Goal: Task Accomplishment & Management: Use online tool/utility

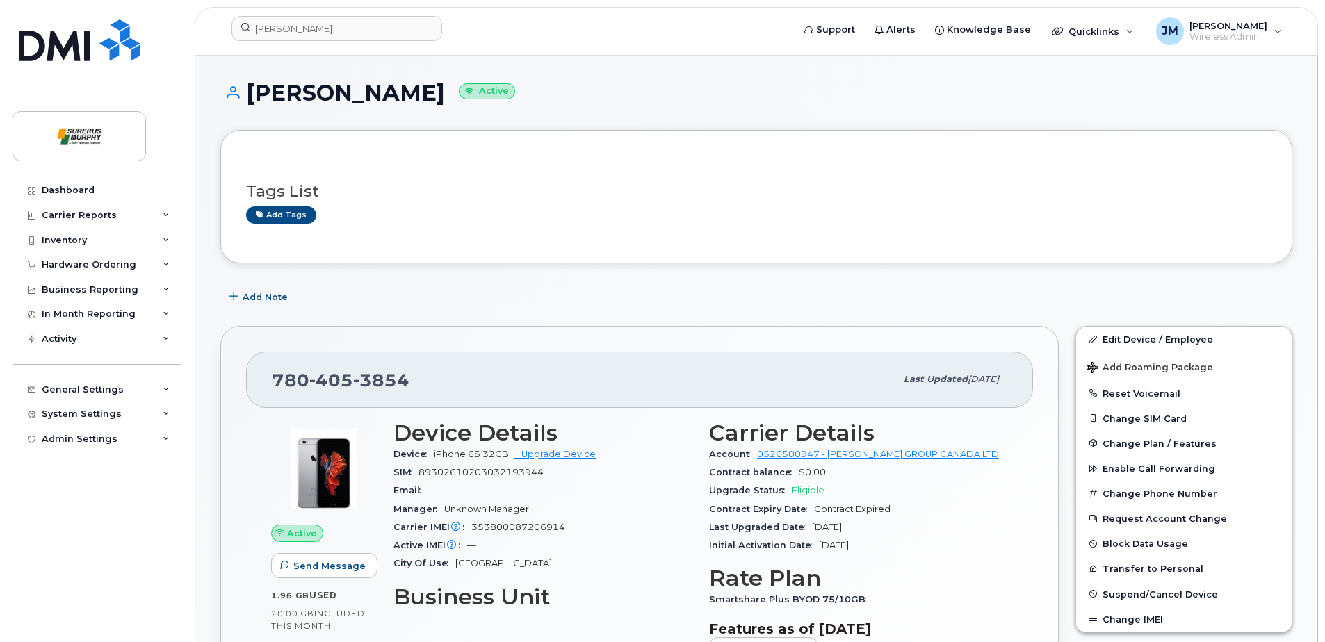
scroll to position [70, 0]
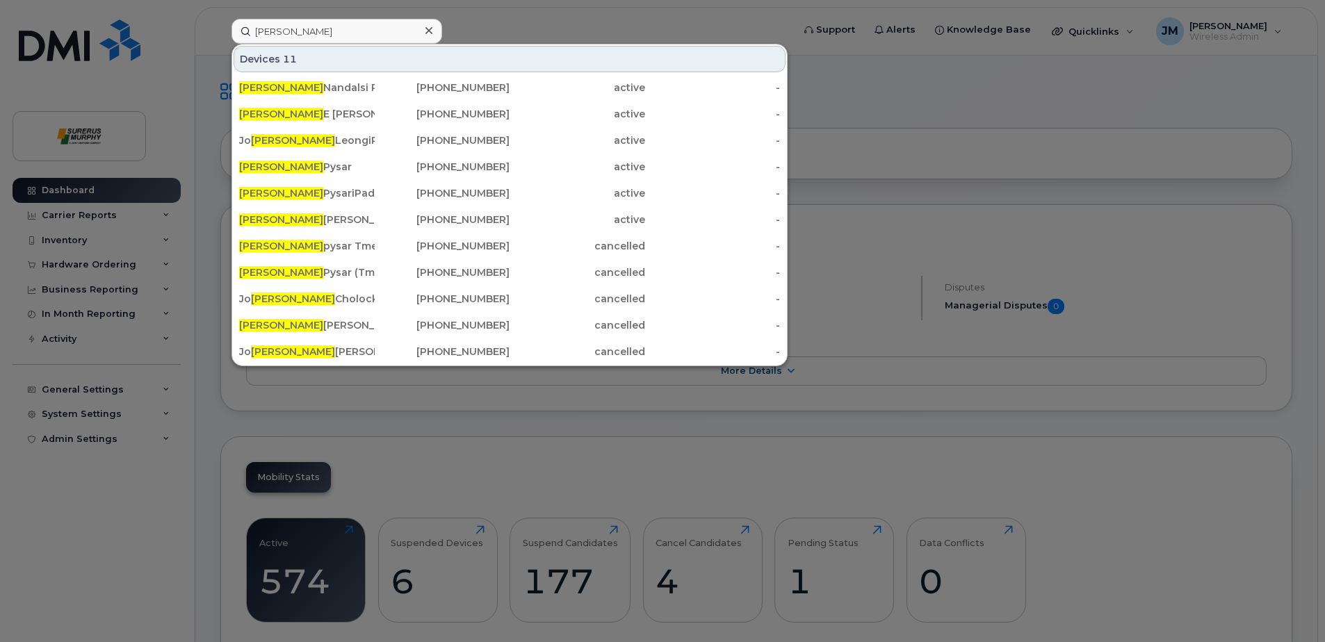
click at [956, 455] on div at bounding box center [662, 321] width 1325 height 642
click at [300, 40] on input "Nathan" at bounding box center [337, 31] width 211 height 25
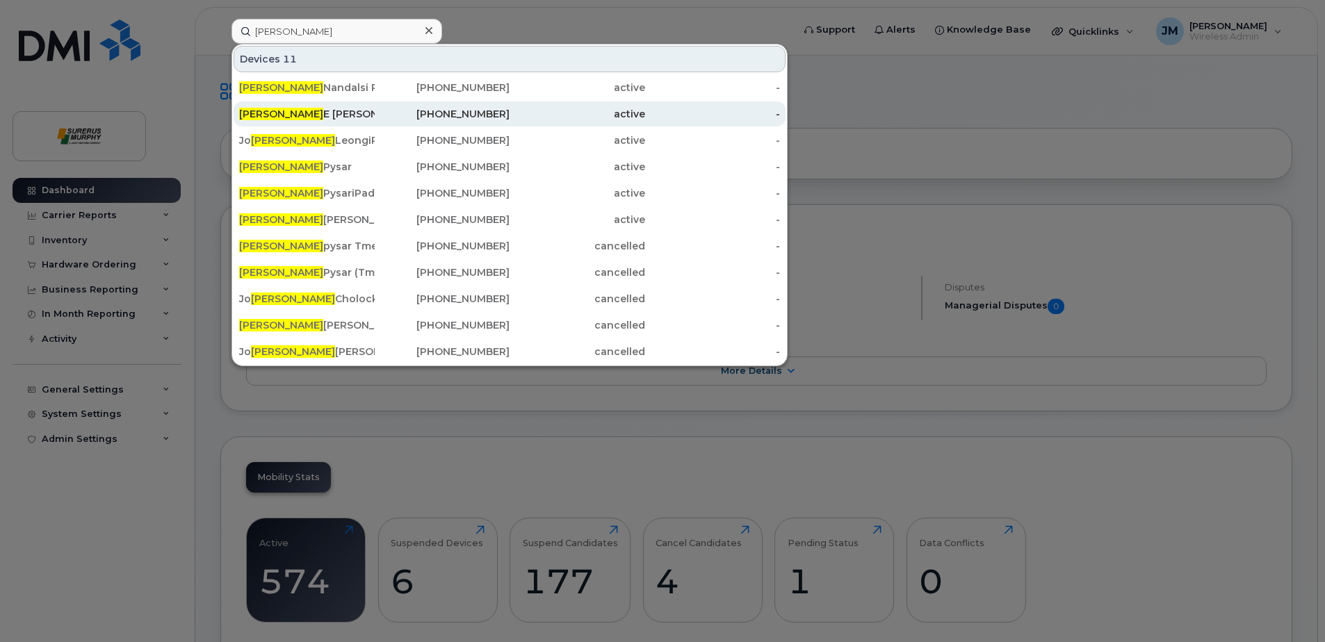
click at [302, 113] on div "Nathan E Landals" at bounding box center [307, 114] width 136 height 14
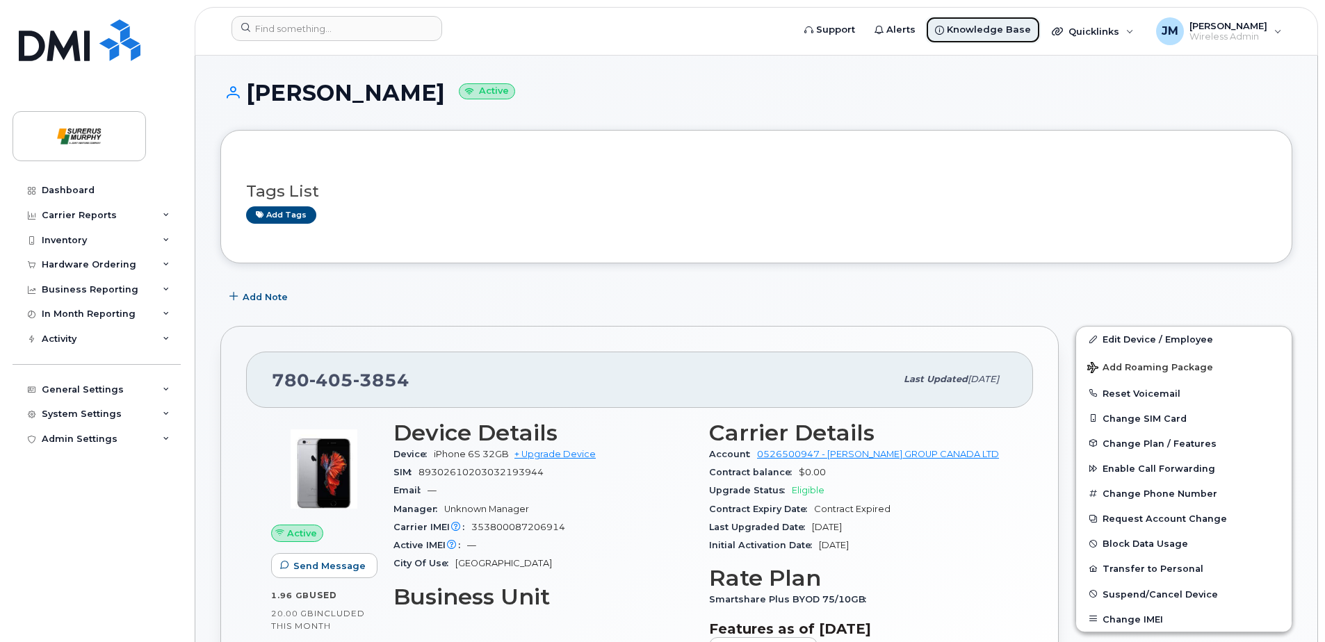
click at [996, 29] on span "Knowledge Base" at bounding box center [989, 30] width 84 height 14
click at [1135, 571] on button "Transfer to Personal" at bounding box center [1184, 568] width 216 height 25
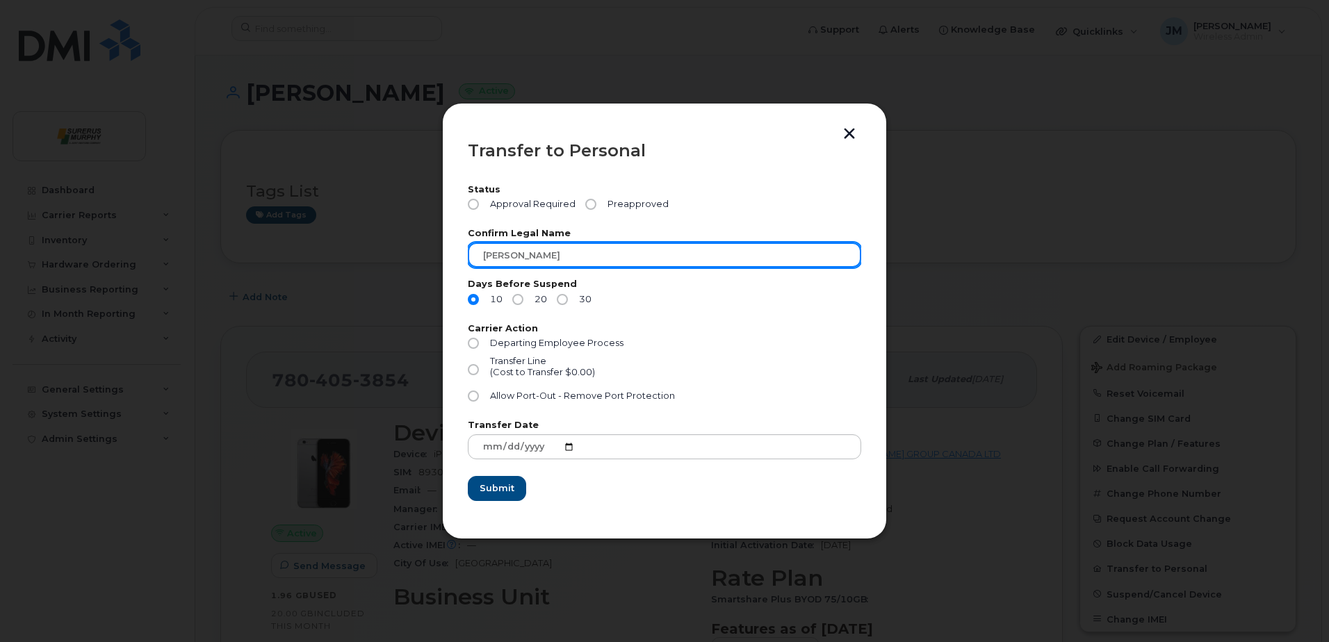
click at [519, 253] on input "Nathan E Landals" at bounding box center [664, 255] width 393 height 25
type input "Nathan Landals"
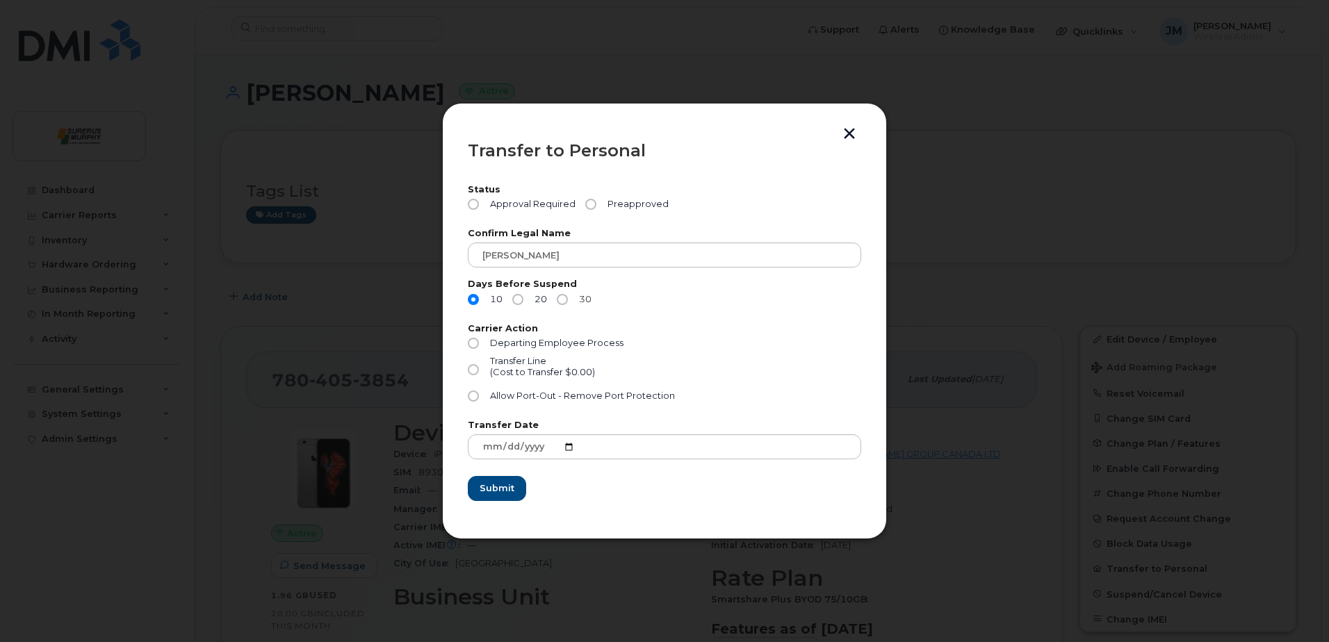
click at [560, 304] on input "30" at bounding box center [562, 299] width 11 height 11
radio input "true"
click at [589, 202] on input "Preapproved" at bounding box center [590, 204] width 11 height 11
radio input "true"
click at [475, 395] on input "Allow Port-Out - Remove Port Protection" at bounding box center [473, 396] width 11 height 11
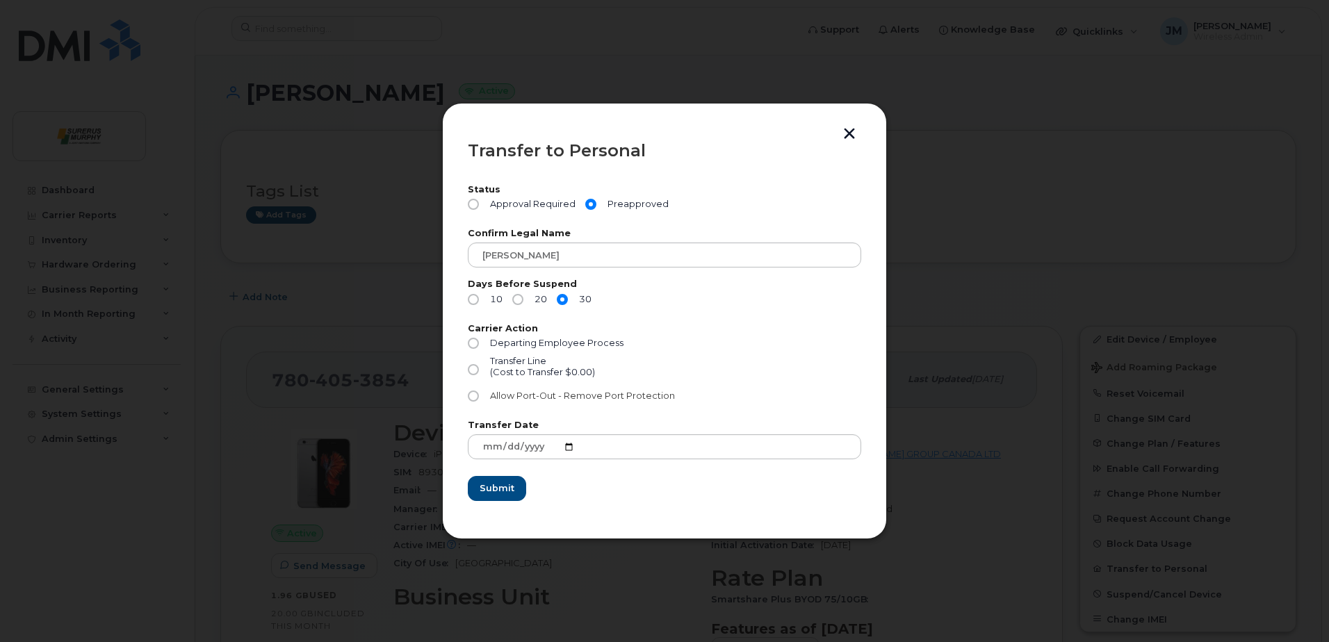
radio input "true"
click at [850, 140] on button "button" at bounding box center [849, 135] width 21 height 15
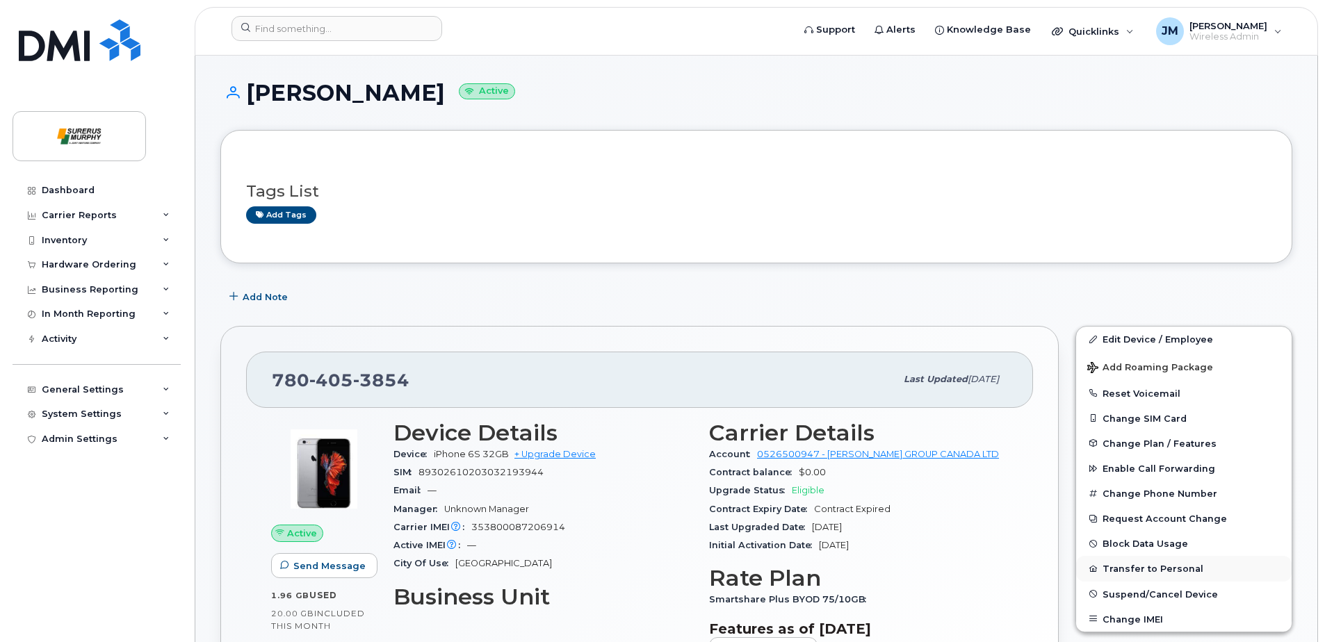
click at [1128, 571] on button "Transfer to Personal" at bounding box center [1184, 568] width 216 height 25
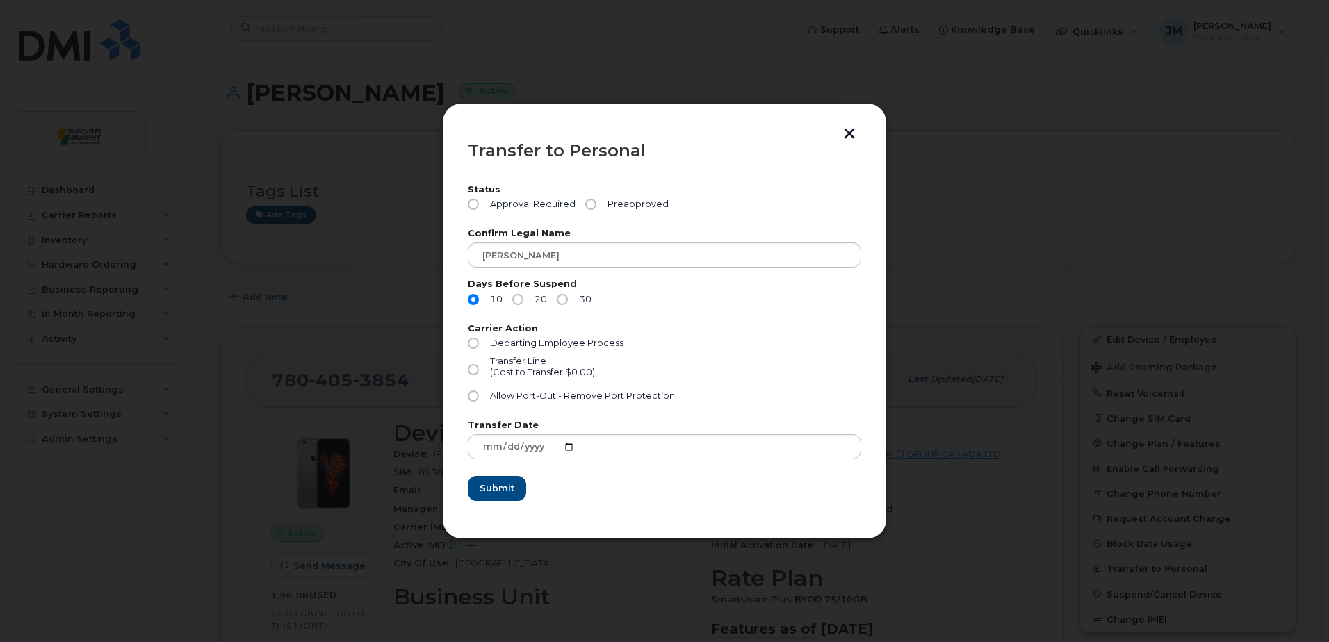
click at [854, 133] on button "button" at bounding box center [849, 135] width 21 height 15
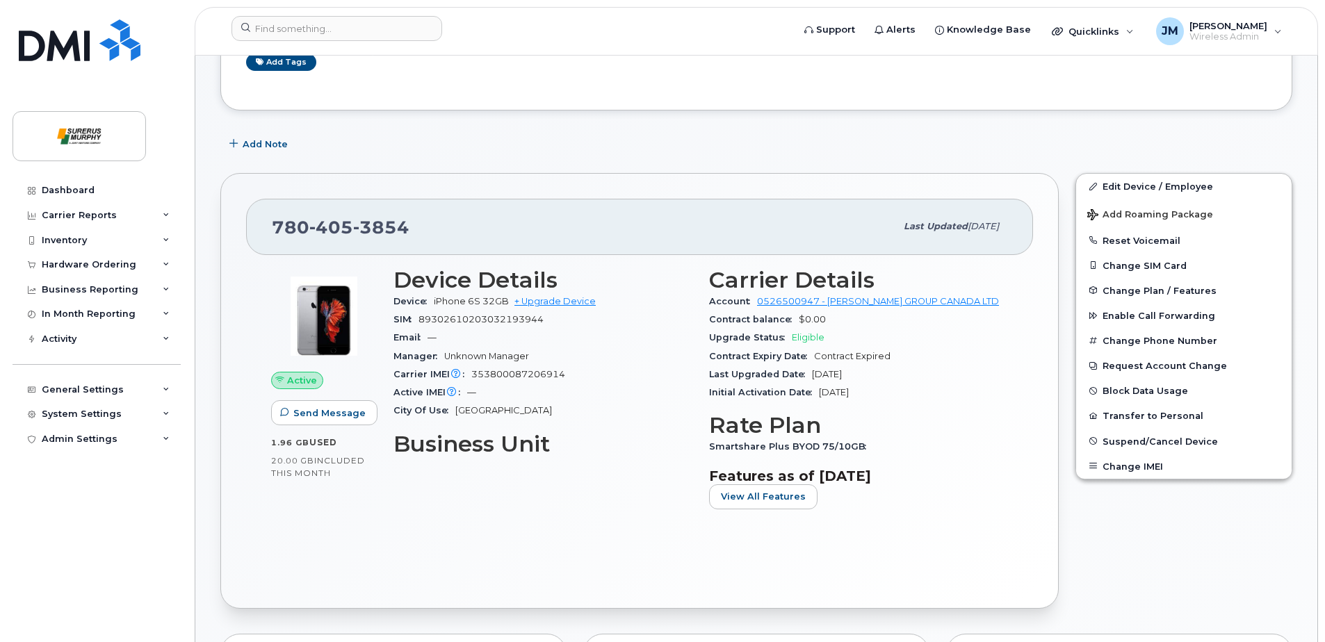
scroll to position [183, 0]
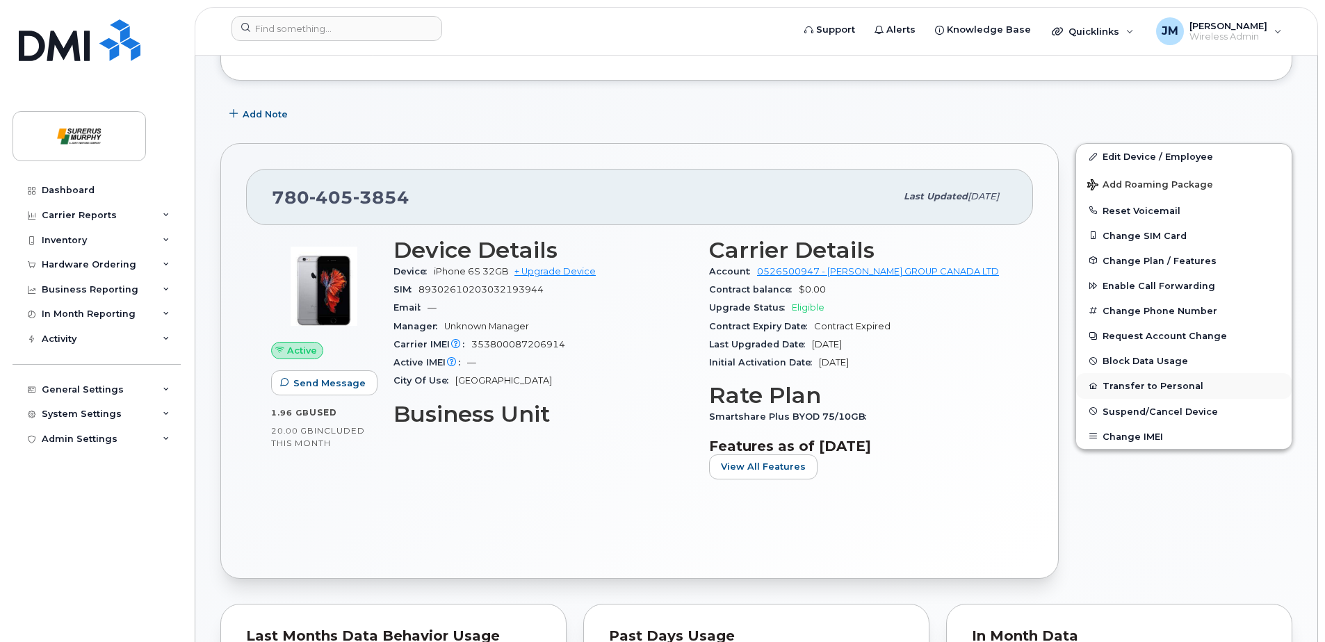
click at [1160, 389] on button "Transfer to Personal" at bounding box center [1184, 385] width 216 height 25
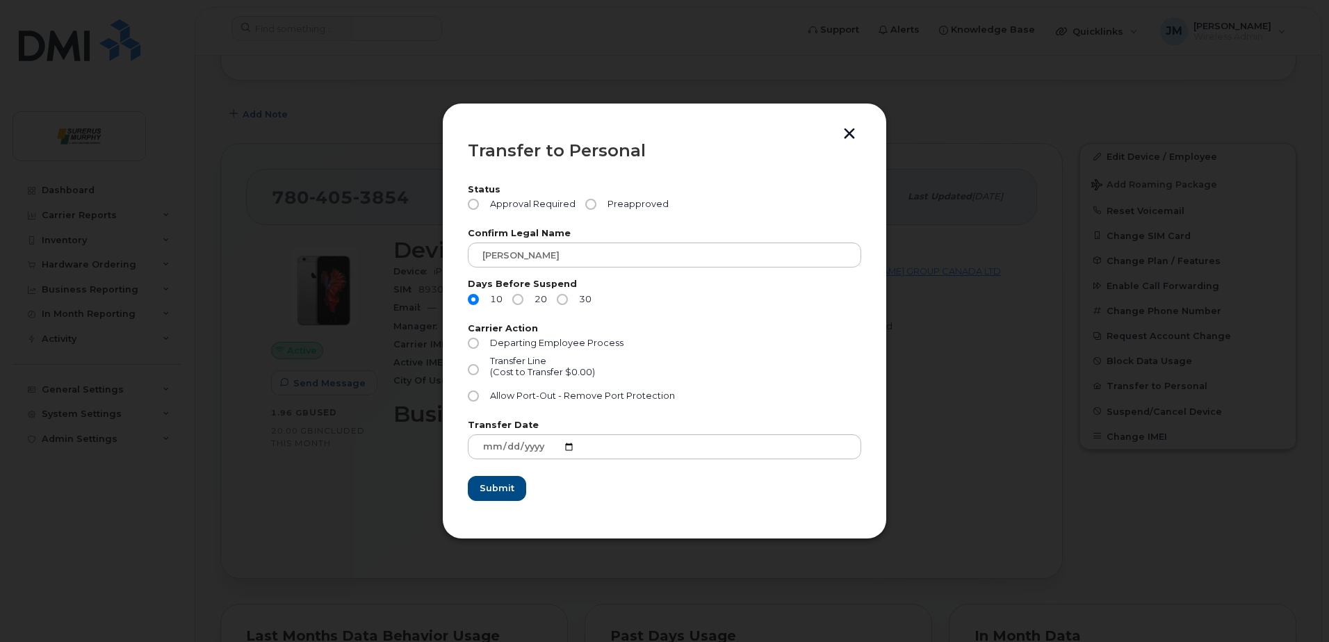
click at [847, 138] on button "button" at bounding box center [849, 135] width 21 height 15
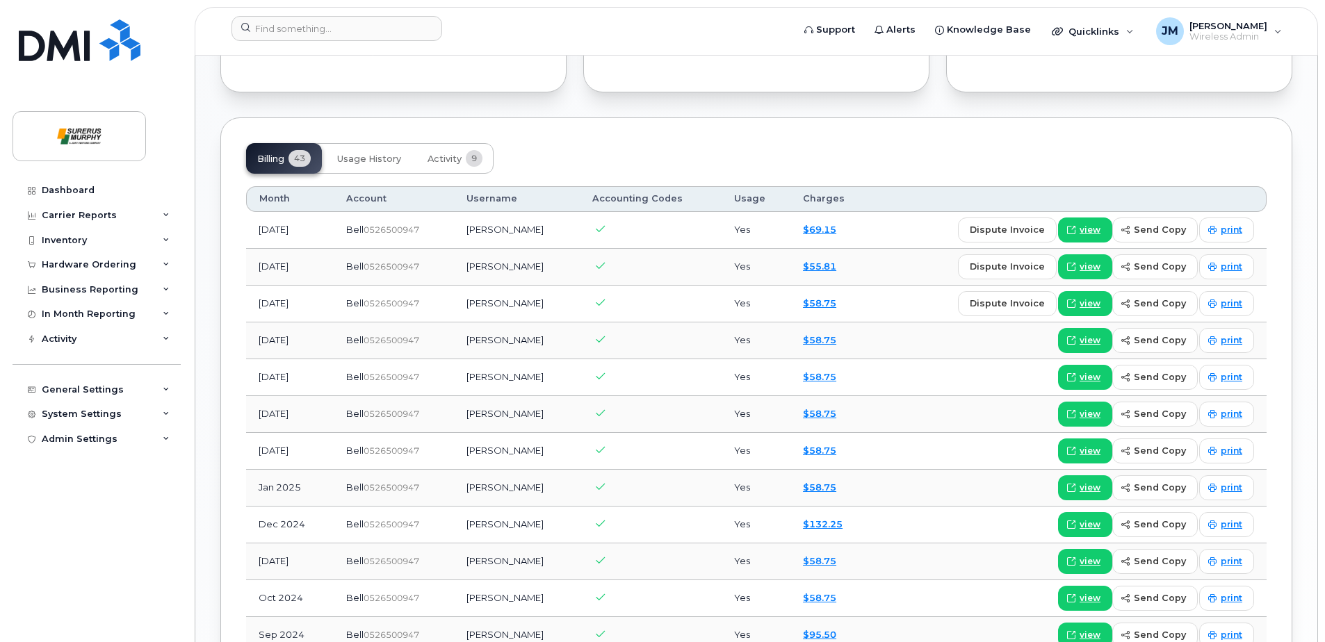
scroll to position [966, 0]
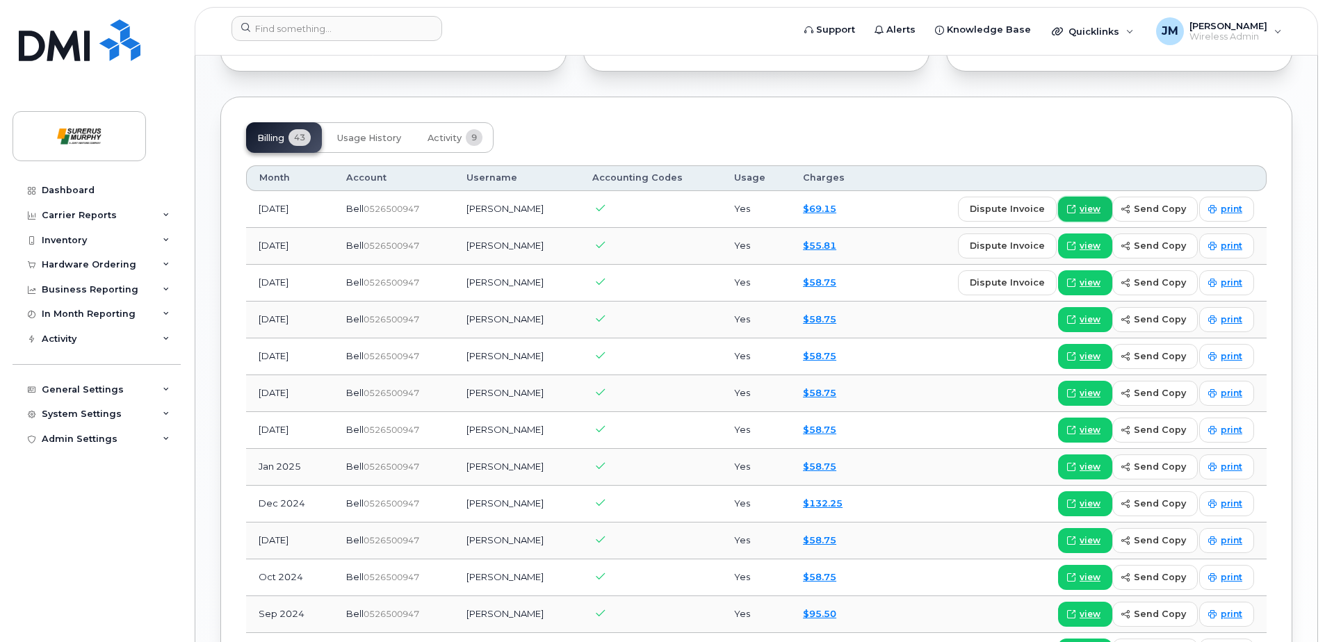
click at [1101, 212] on span "view" at bounding box center [1090, 209] width 21 height 13
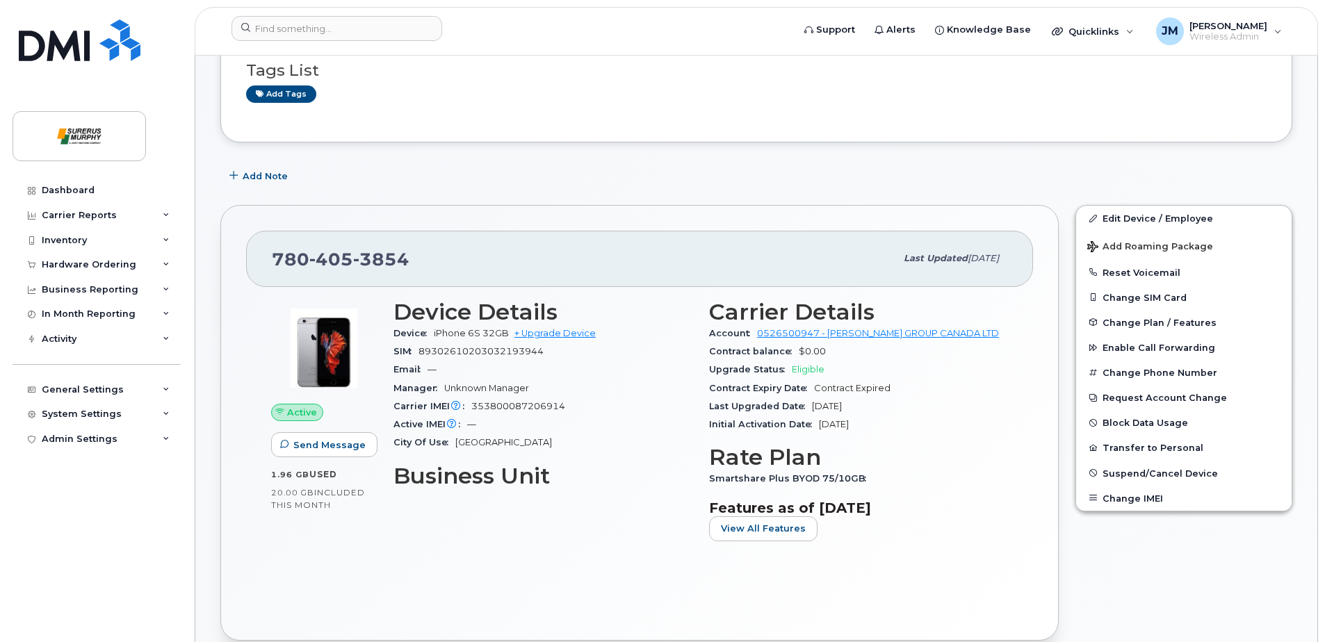
scroll to position [122, 0]
click at [621, 414] on div "Carrier IMEI Carrier IMEI is reported during the last billing cycle or change o…" at bounding box center [542, 406] width 299 height 18
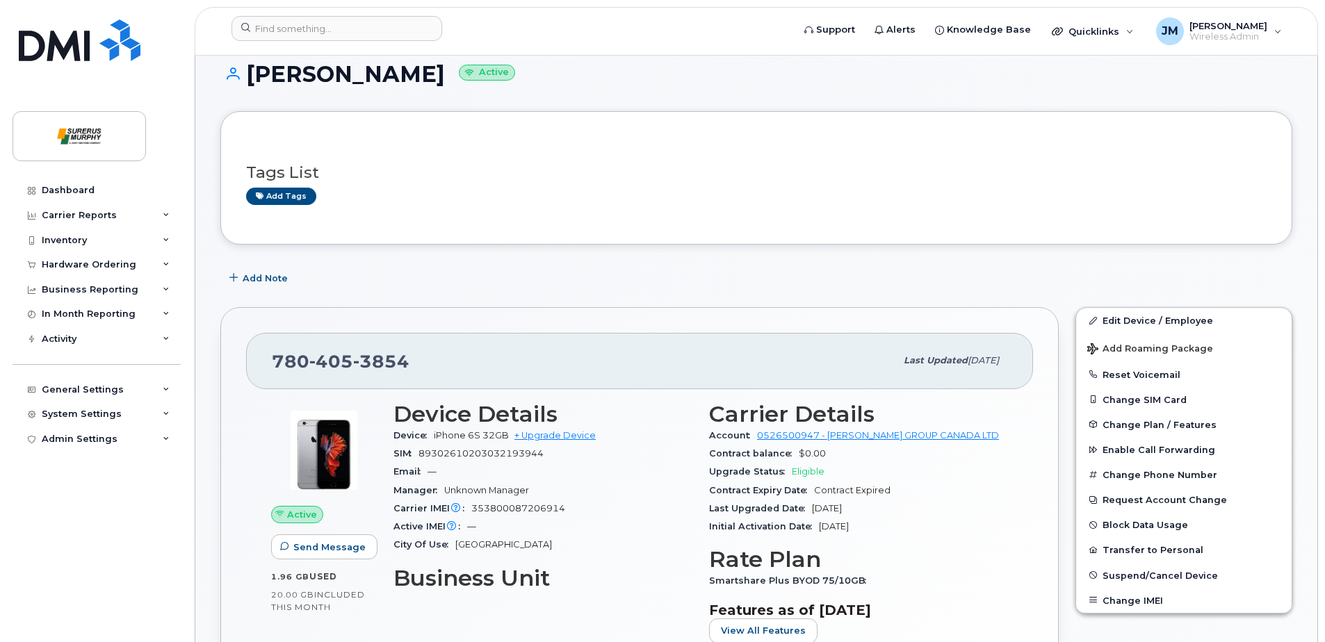
scroll to position [0, 0]
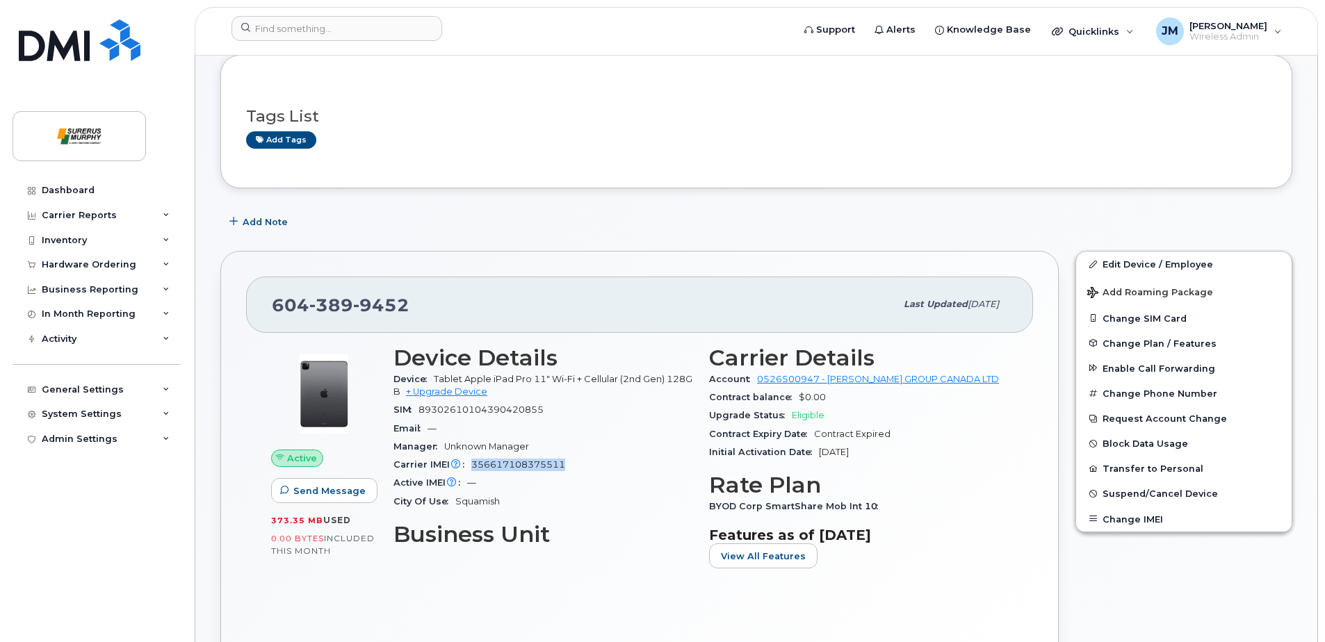
scroll to position [76, 0]
